Goal: Task Accomplishment & Management: Complete application form

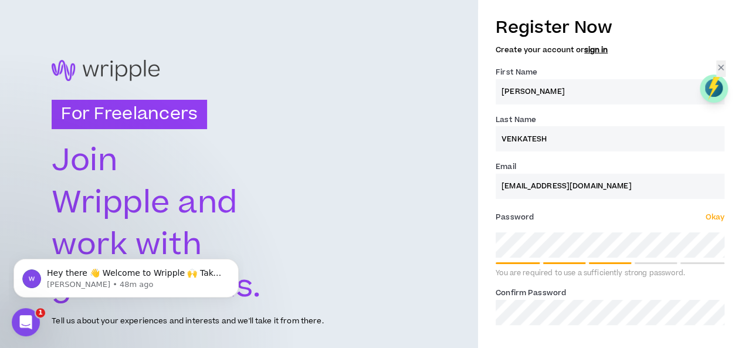
scroll to position [39, 0]
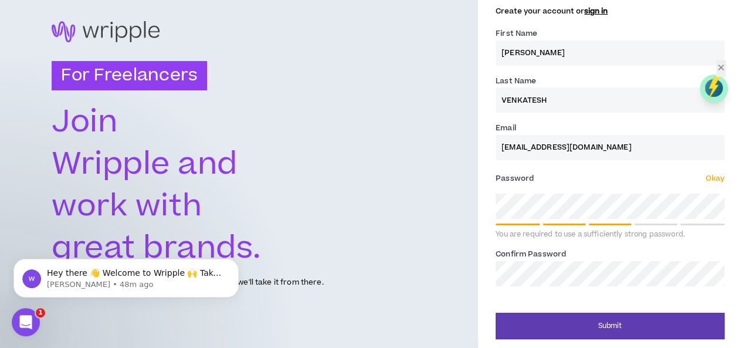
click at [532, 263] on label "Confirm Password *" at bounding box center [530, 253] width 70 height 19
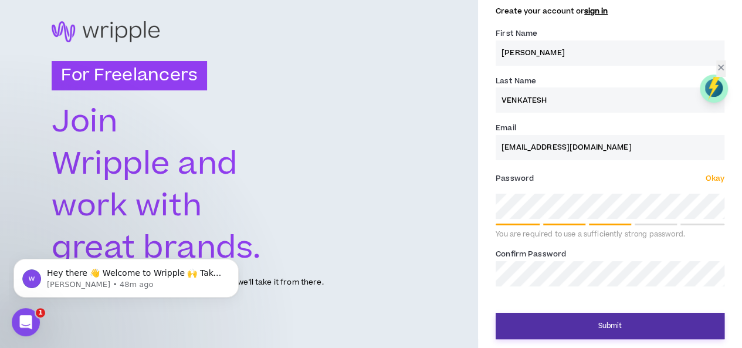
click at [558, 321] on button "Submit" at bounding box center [609, 326] width 229 height 26
click at [592, 326] on button "Submit" at bounding box center [609, 326] width 229 height 26
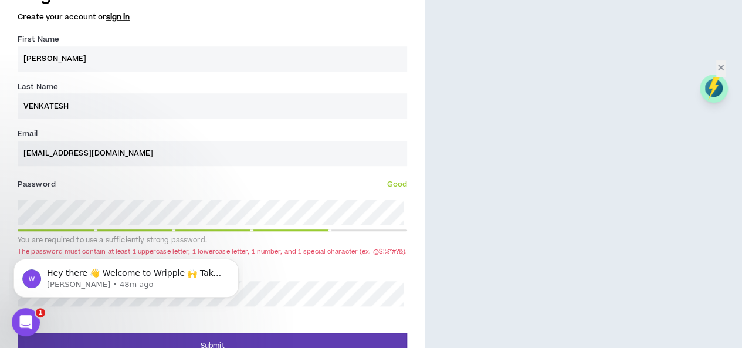
scroll to position [430, 0]
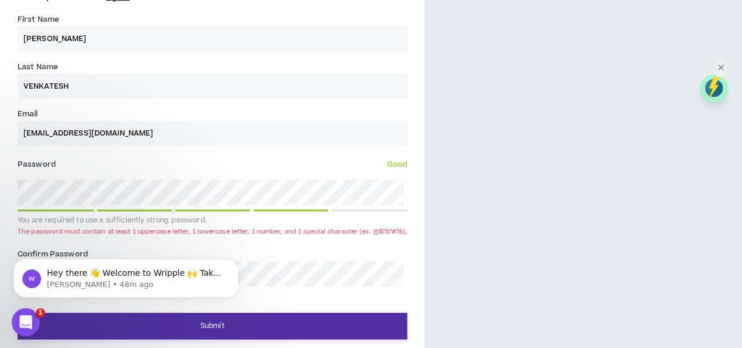
click at [201, 324] on button "Submit" at bounding box center [212, 326] width 389 height 26
click at [233, 318] on button "Submit" at bounding box center [212, 326] width 389 height 26
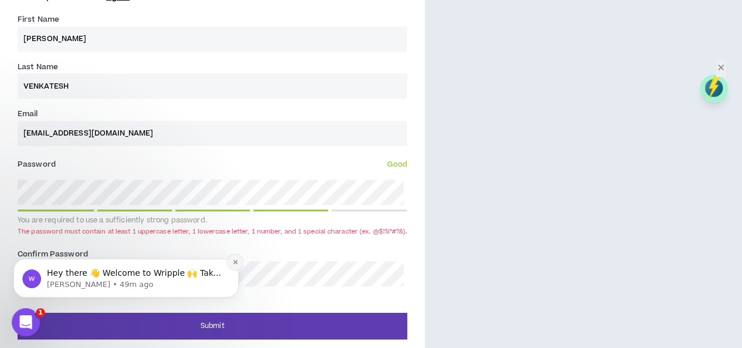
click at [238, 263] on icon "Dismiss notification" at bounding box center [235, 262] width 6 height 6
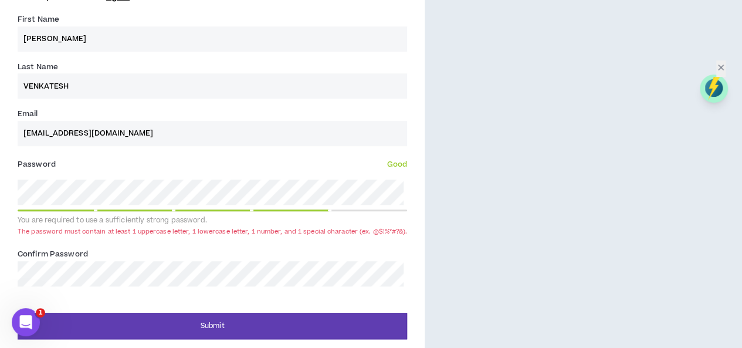
click at [0, 188] on div "Register Now Create your account or sign in First Name * [PERSON_NAME] Last Nam…" at bounding box center [212, 148] width 424 height 382
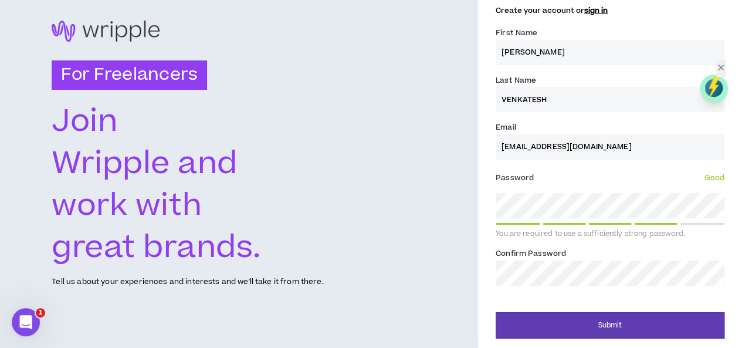
scroll to position [39, 0]
click at [459, 271] on div "For Freelancers [PERSON_NAME] and work with great brands. Tell us about your ex…" at bounding box center [371, 154] width 742 height 387
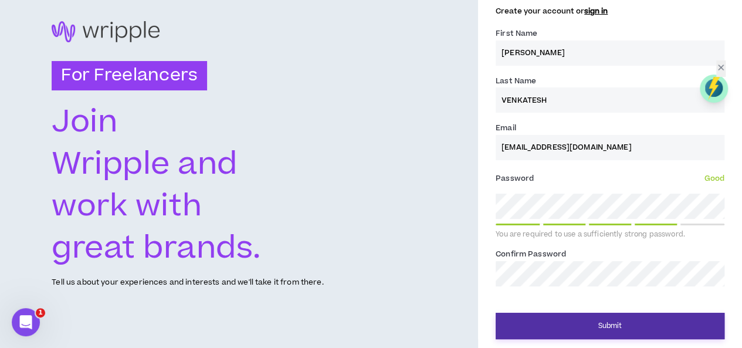
click at [568, 325] on button "Submit" at bounding box center [609, 326] width 229 height 26
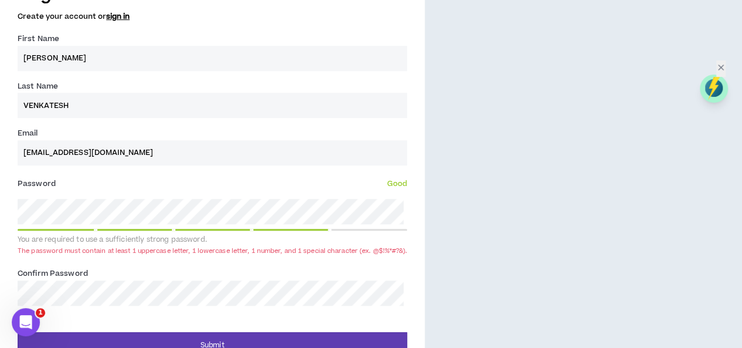
scroll to position [430, 0]
